Goal: Information Seeking & Learning: Learn about a topic

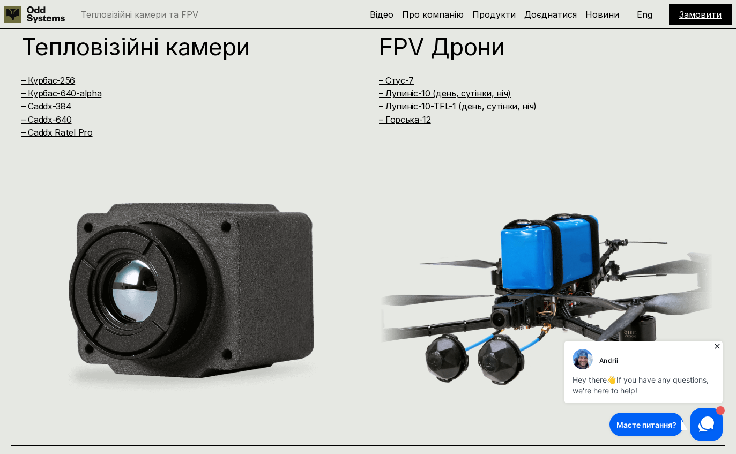
scroll to position [1003, 0]
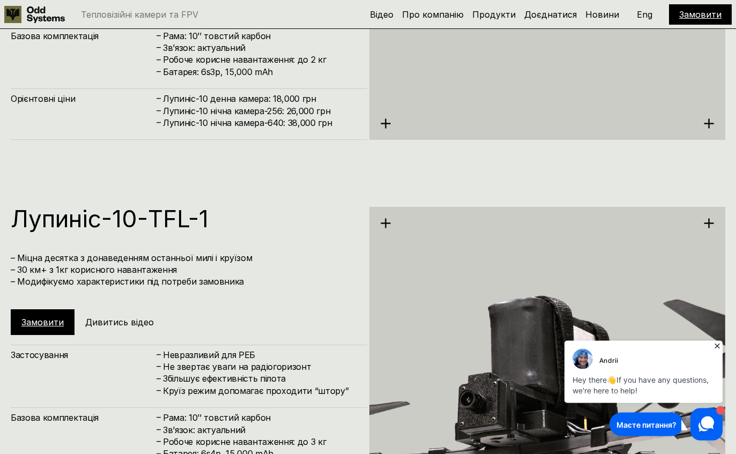
scroll to position [4375, 0]
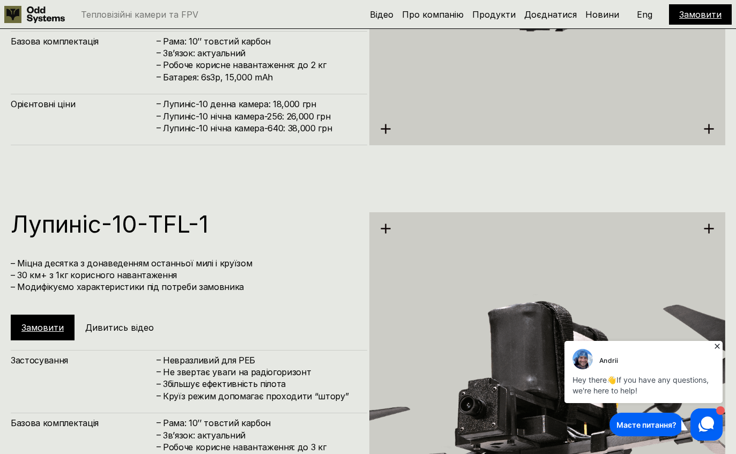
copy h1 "[PERSON_NAME]"
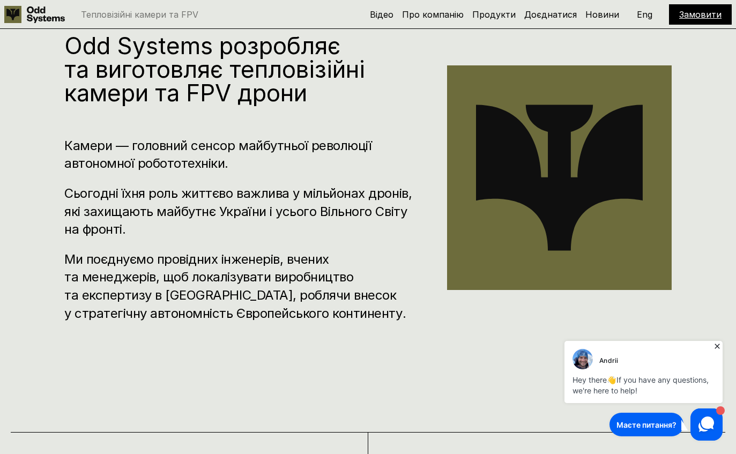
scroll to position [508, 0]
click at [600, 18] on link "Новини" at bounding box center [602, 14] width 34 height 11
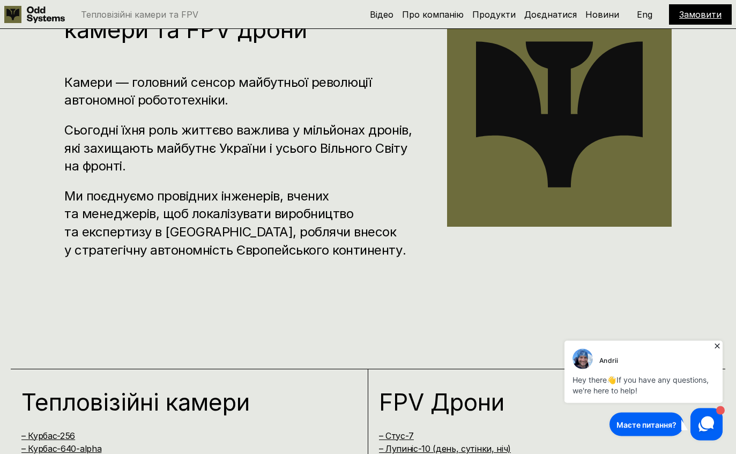
scroll to position [573, 0]
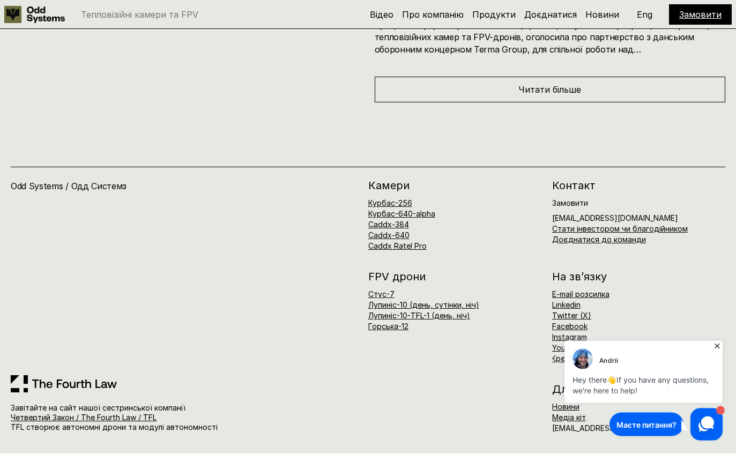
scroll to position [6474, 0]
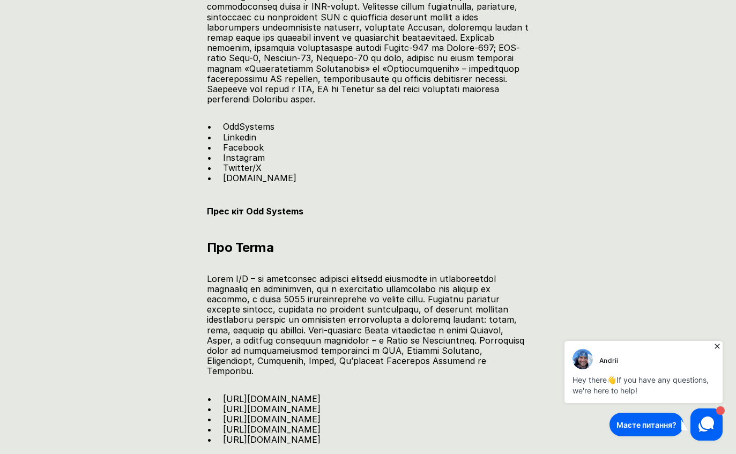
scroll to position [1709, 0]
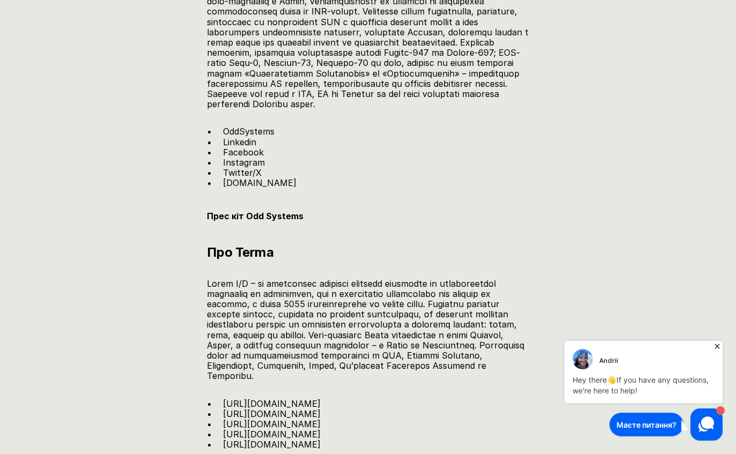
click at [224, 168] on link "Instagram" at bounding box center [244, 162] width 42 height 11
